Goal: Task Accomplishment & Management: Manage account settings

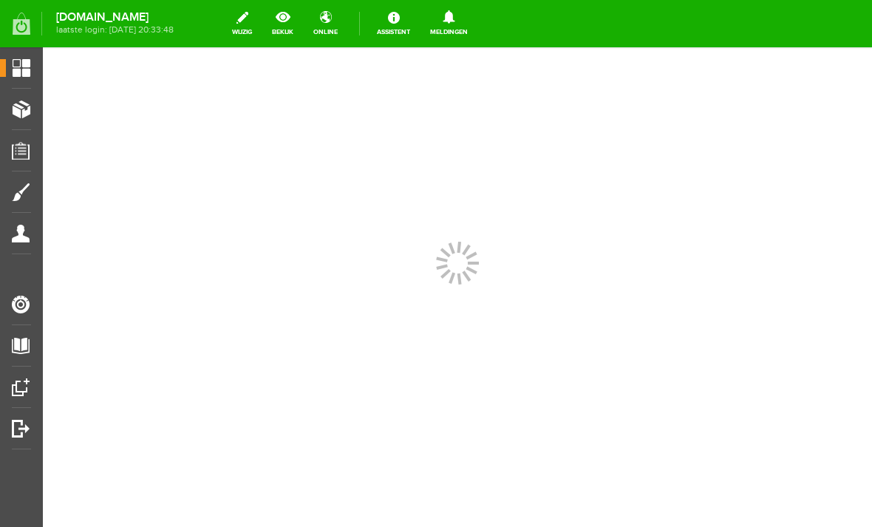
click at [23, 110] on span "Producten" at bounding box center [37, 109] width 63 height 13
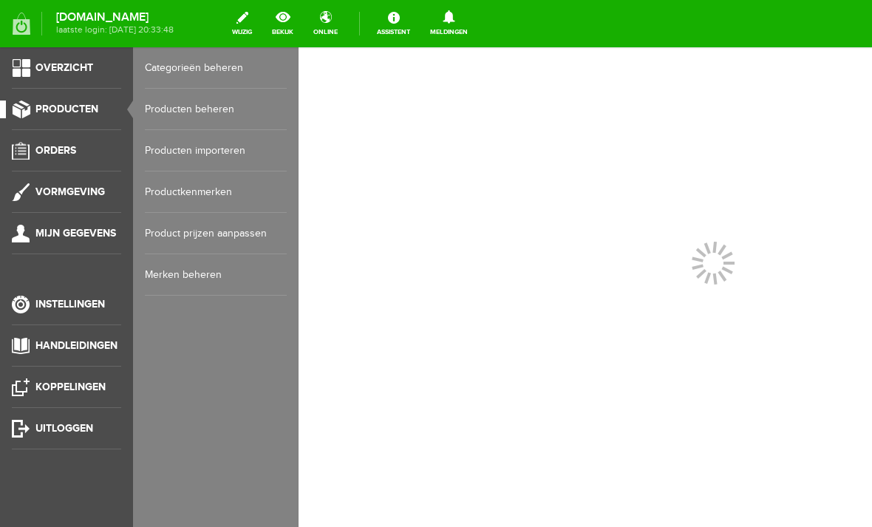
click at [21, 148] on link "Orders" at bounding box center [60, 151] width 121 height 18
click at [22, 145] on link "Orders" at bounding box center [60, 151] width 121 height 18
click at [178, 65] on link "Order overzicht" at bounding box center [216, 67] width 142 height 41
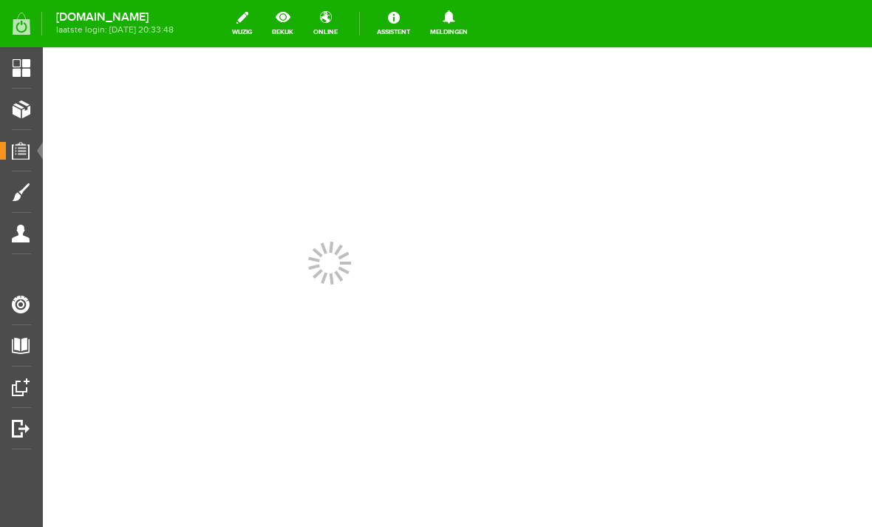
click at [2, 370] on ul "Overzicht Producten Orders Vormgeving Mijn gegevens Instellingen Handleidingen …" at bounding box center [21, 310] width 43 height 527
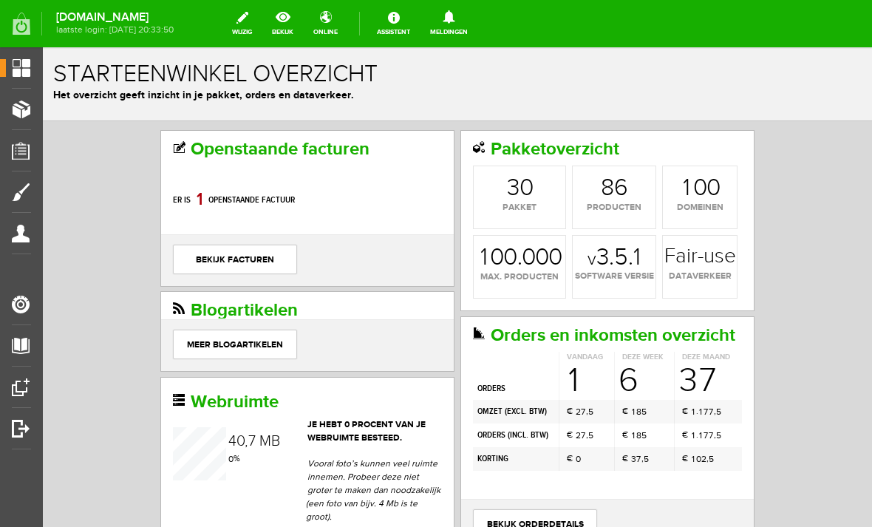
click at [25, 151] on span "Orders" at bounding box center [26, 150] width 41 height 13
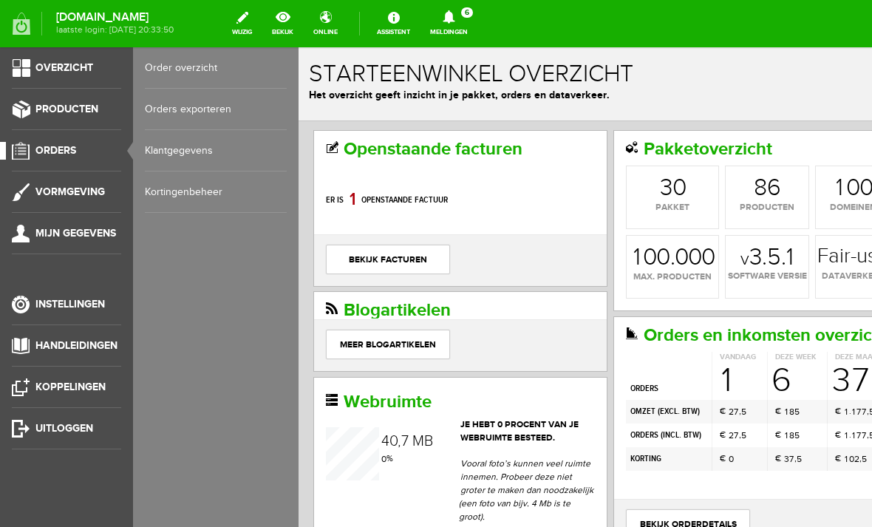
click at [179, 66] on link "Order overzicht" at bounding box center [216, 67] width 142 height 41
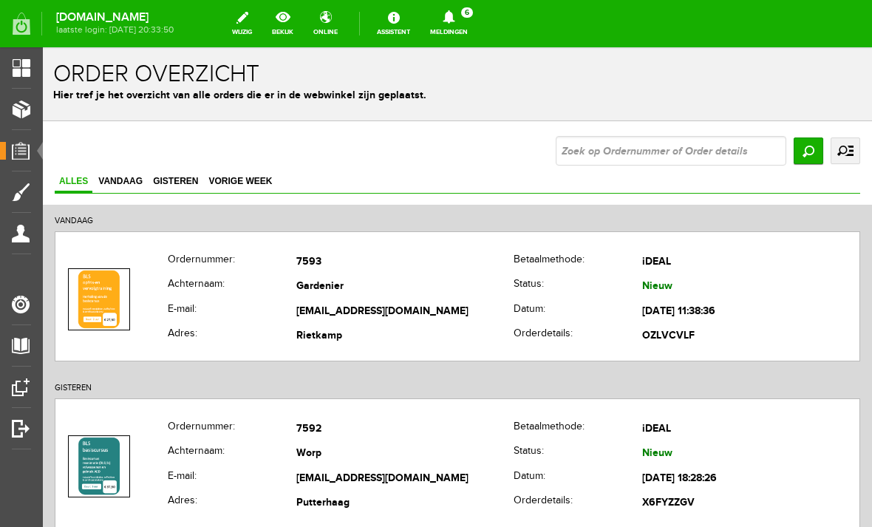
click at [168, 292] on th "Achternaam:" at bounding box center [232, 287] width 129 height 25
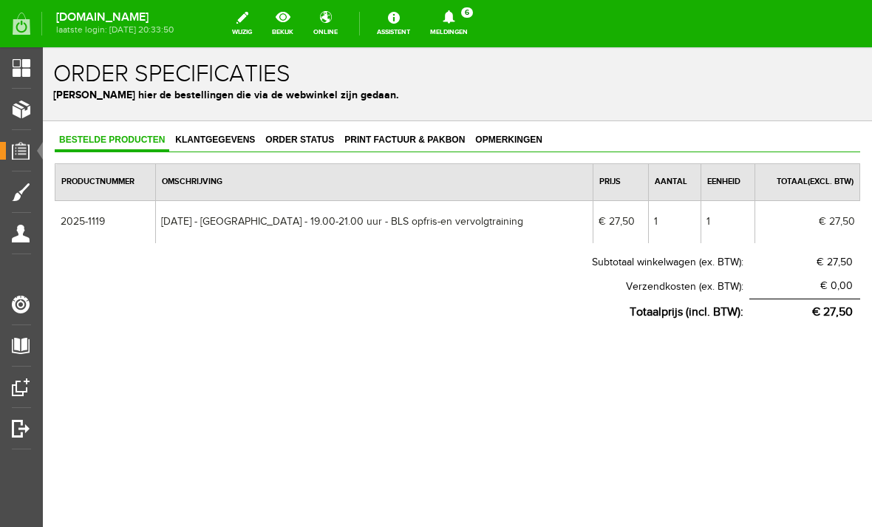
click at [215, 140] on span "Klantgegevens" at bounding box center [215, 139] width 89 height 10
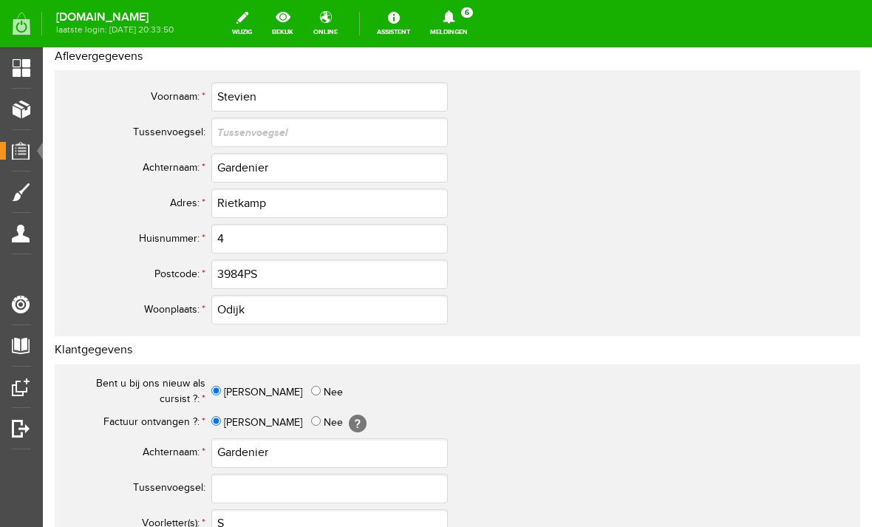
scroll to position [245, 0]
click at [242, 270] on input "3984PS" at bounding box center [329, 274] width 236 height 30
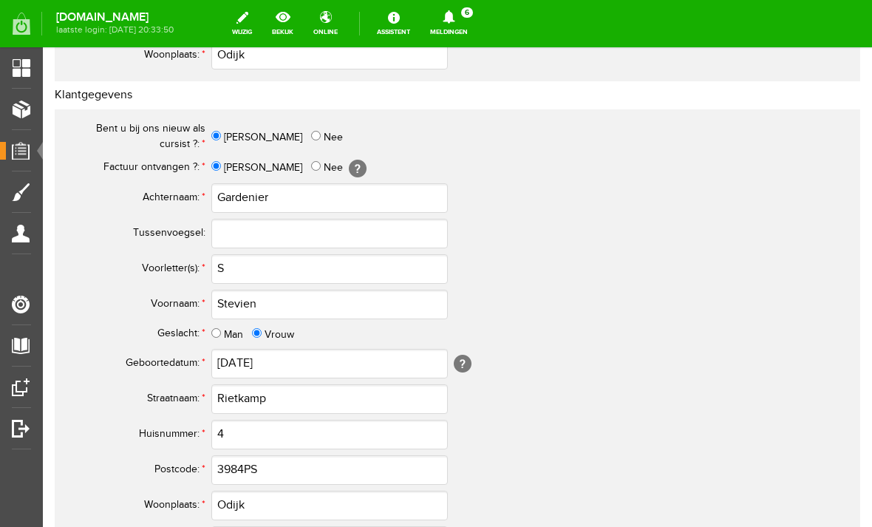
scroll to position [500, 0]
type input "3984 PS"
click at [228, 271] on input "S" at bounding box center [329, 268] width 236 height 30
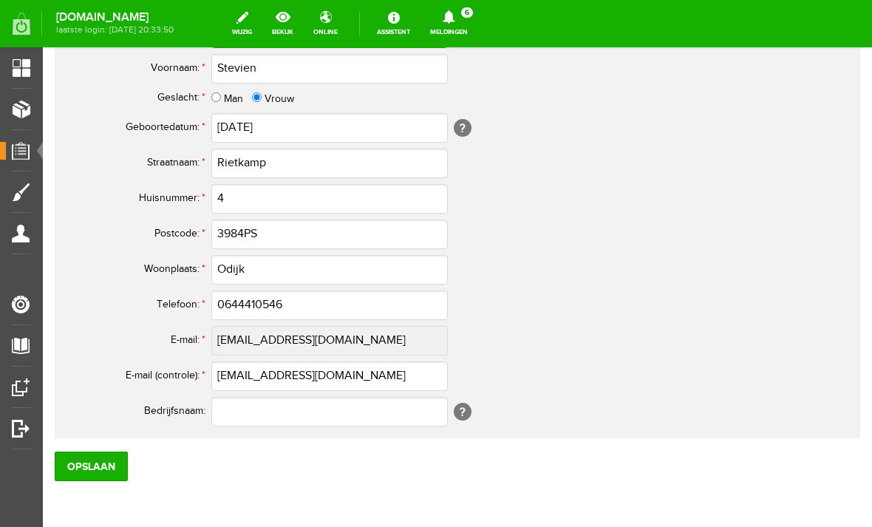
scroll to position [739, 0]
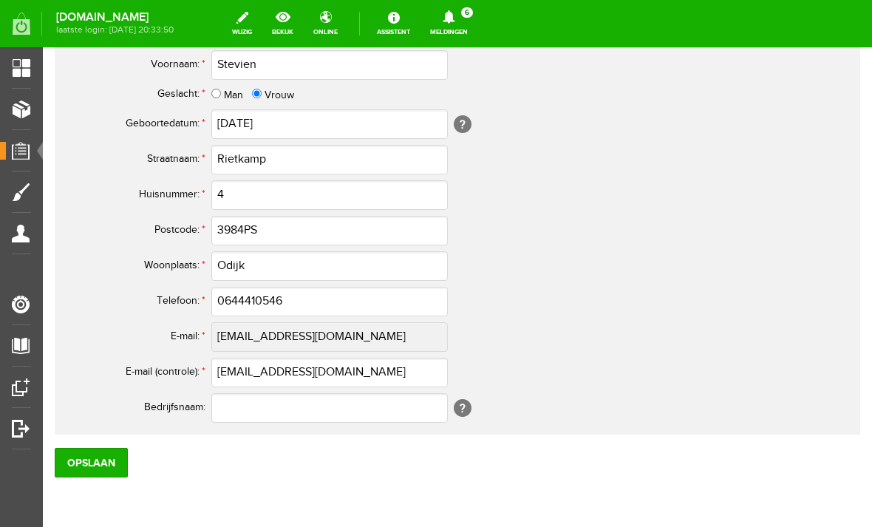
type input "S."
click at [257, 233] on input "3984PS" at bounding box center [329, 231] width 236 height 30
type input "3984 PS"
click at [222, 302] on input "0644410546" at bounding box center [329, 302] width 236 height 30
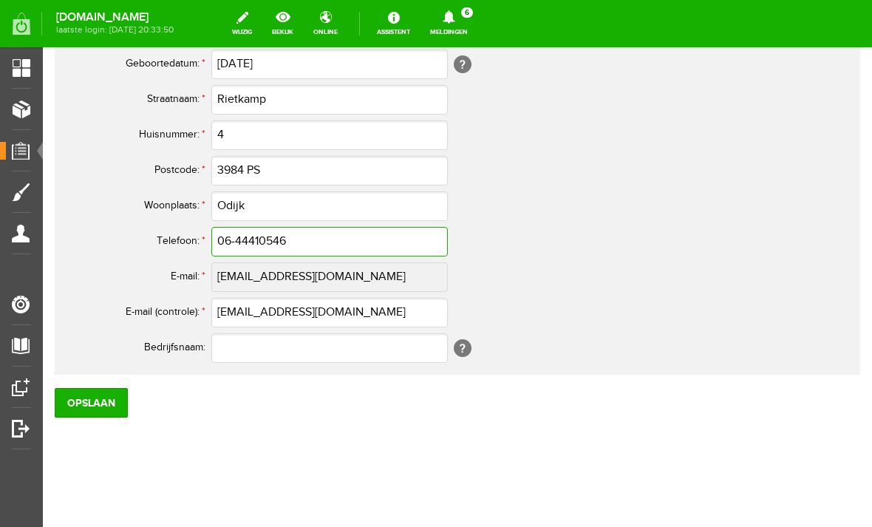
scroll to position [799, 0]
type input "06-44410546"
click at [89, 400] on input "Opslaan" at bounding box center [91, 403] width 73 height 30
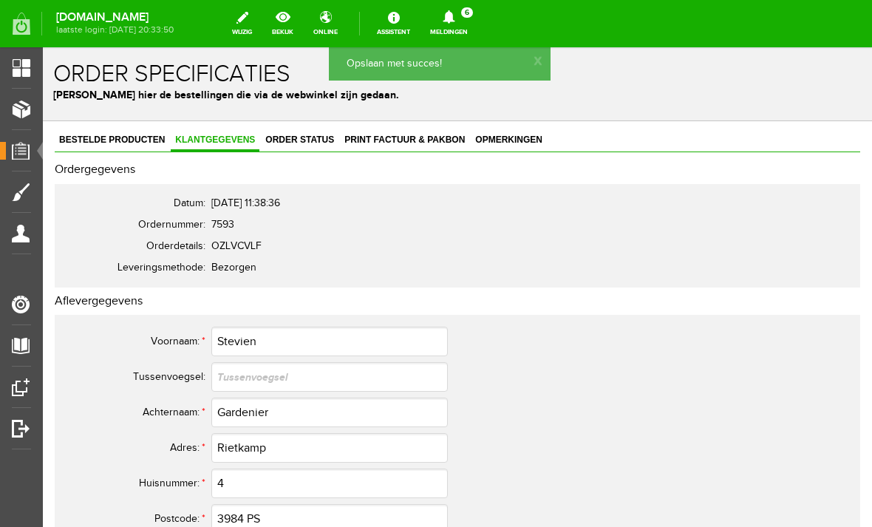
scroll to position [0, 0]
click at [19, 142] on link "Orders" at bounding box center [15, 151] width 31 height 18
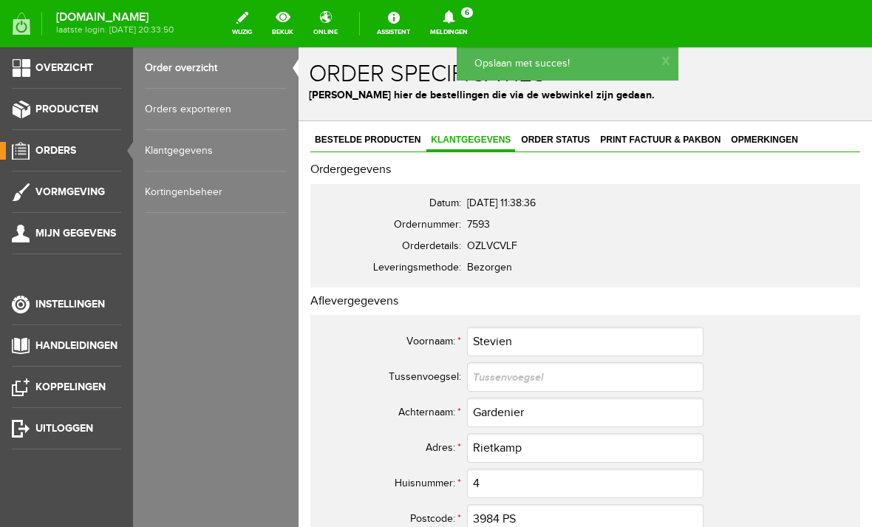
click at [174, 73] on link "Order overzicht" at bounding box center [216, 67] width 142 height 41
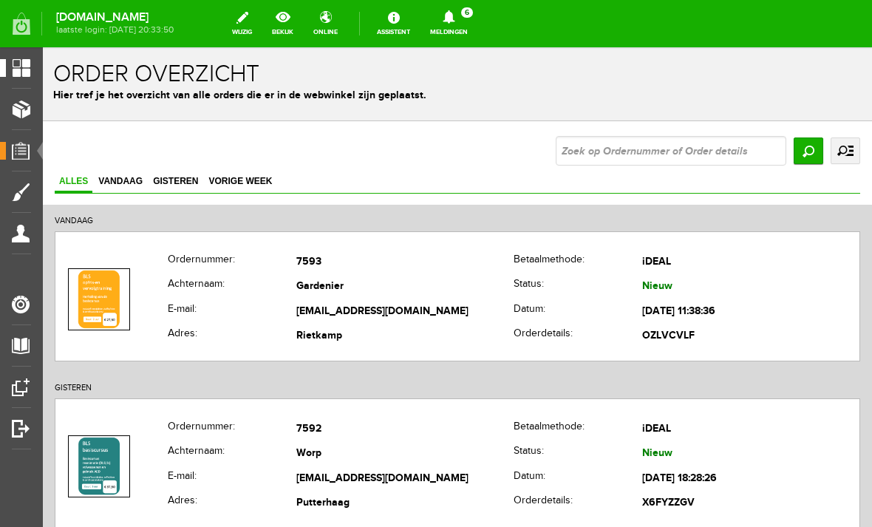
click at [24, 64] on span "Overzicht" at bounding box center [35, 67] width 58 height 13
